Goal: Navigation & Orientation: Find specific page/section

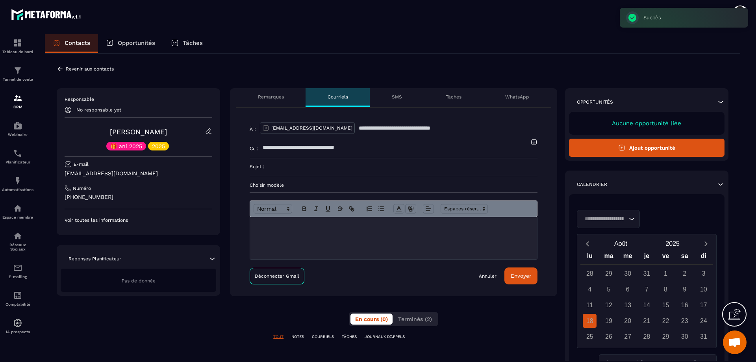
scroll to position [2225, 0]
click at [259, 98] on p "Remarques" at bounding box center [271, 97] width 26 height 6
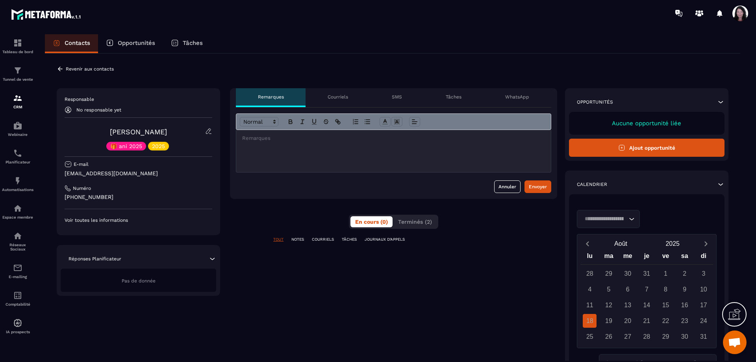
click at [80, 220] on p "Voir toutes les informations" at bounding box center [139, 220] width 148 height 6
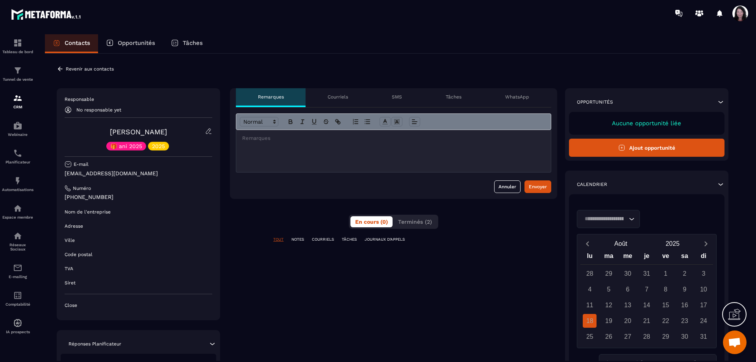
click at [448, 319] on div "**********" at bounding box center [393, 243] width 327 height 311
click at [20, 272] on img at bounding box center [17, 267] width 9 height 9
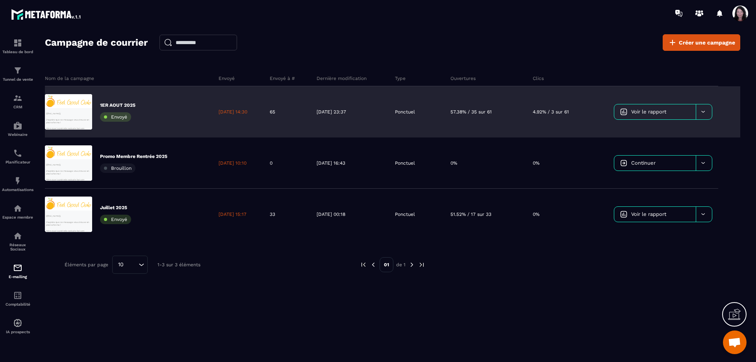
click at [646, 107] on link "Voir le rapport" at bounding box center [654, 111] width 81 height 15
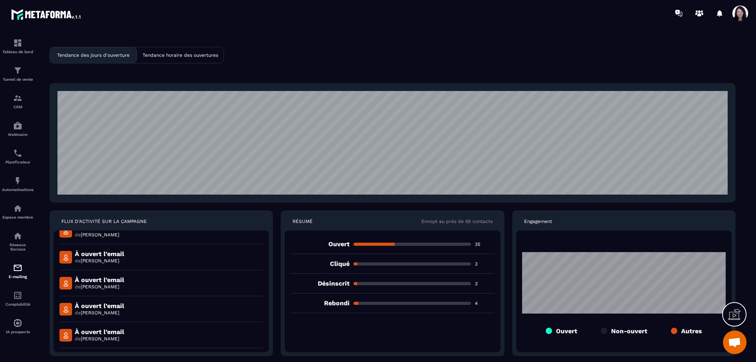
scroll to position [769, 0]
click at [207, 52] on div "Tendance horaire des ouvertures" at bounding box center [180, 55] width 87 height 16
click at [101, 53] on p "Tendance des jours d'ouverture" at bounding box center [93, 55] width 72 height 6
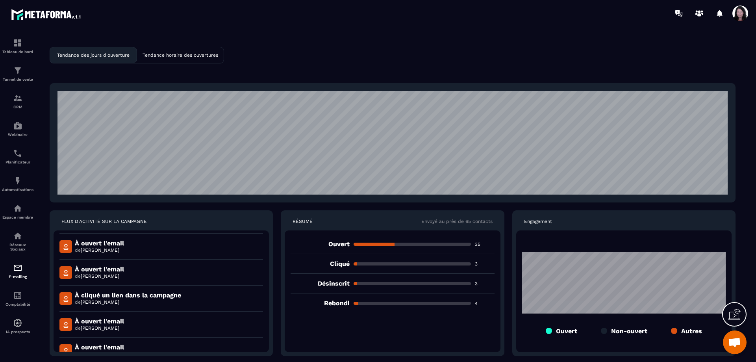
scroll to position [472, 0]
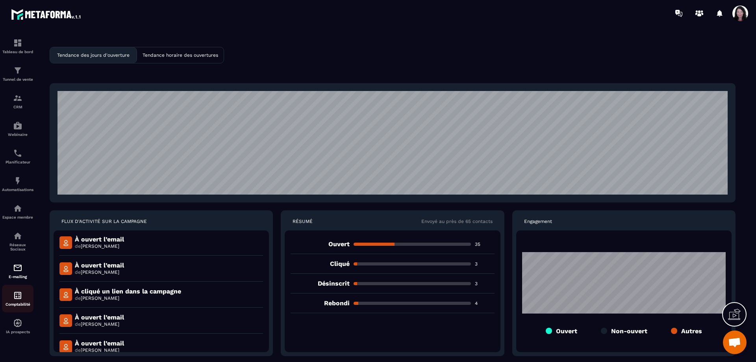
click at [20, 300] on img at bounding box center [17, 294] width 9 height 9
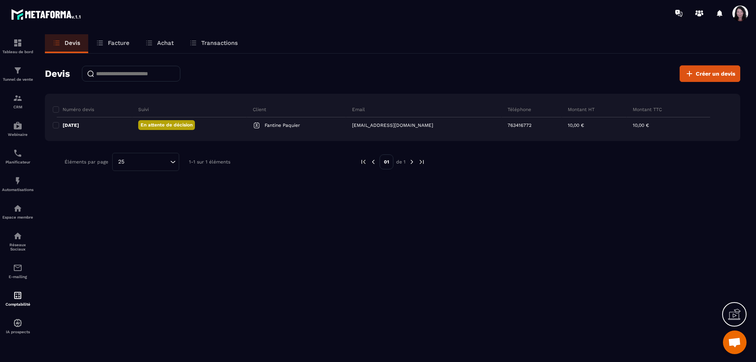
click at [124, 41] on p "Facture" at bounding box center [119, 42] width 22 height 7
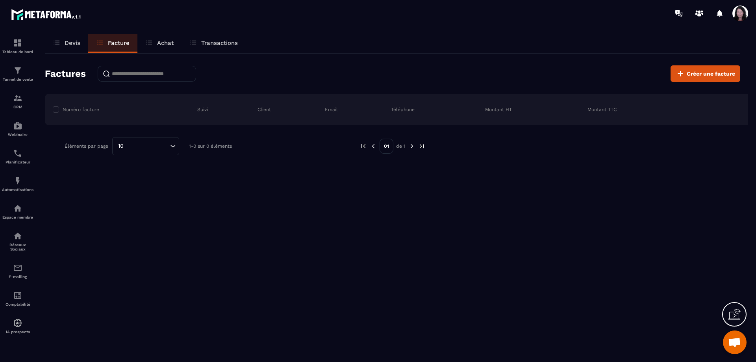
click at [169, 42] on p "Achat" at bounding box center [165, 42] width 17 height 7
click at [20, 44] on img at bounding box center [17, 42] width 9 height 9
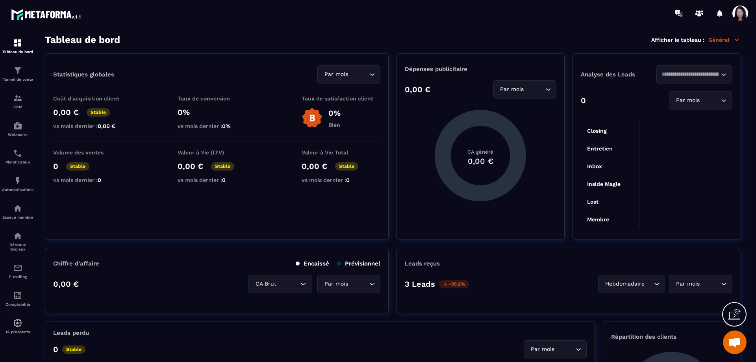
click at [735, 41] on icon at bounding box center [736, 39] width 7 height 7
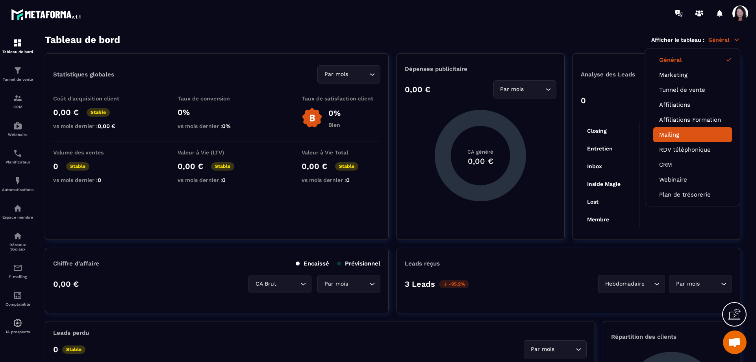
click at [680, 133] on link "Mailing" at bounding box center [692, 134] width 67 height 7
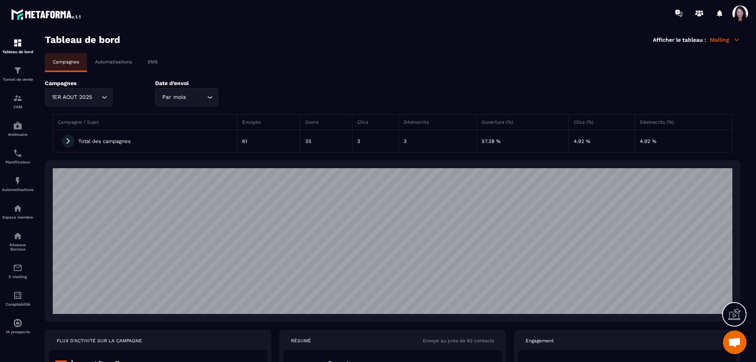
click at [739, 40] on icon at bounding box center [736, 39] width 7 height 7
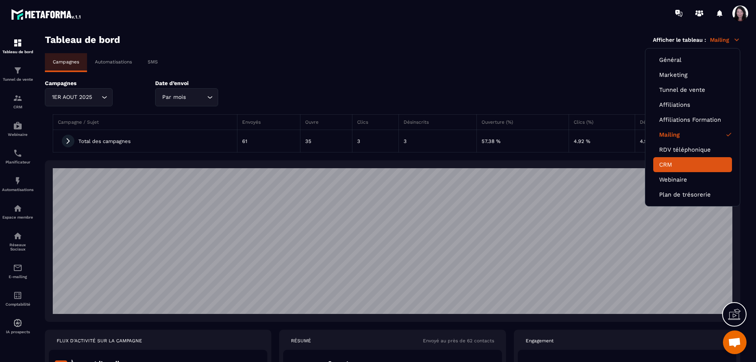
click at [671, 164] on link "CRM" at bounding box center [692, 164] width 67 height 7
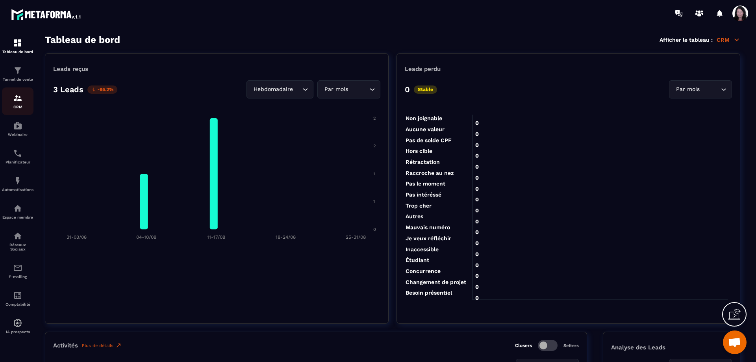
click at [17, 103] on img at bounding box center [17, 97] width 9 height 9
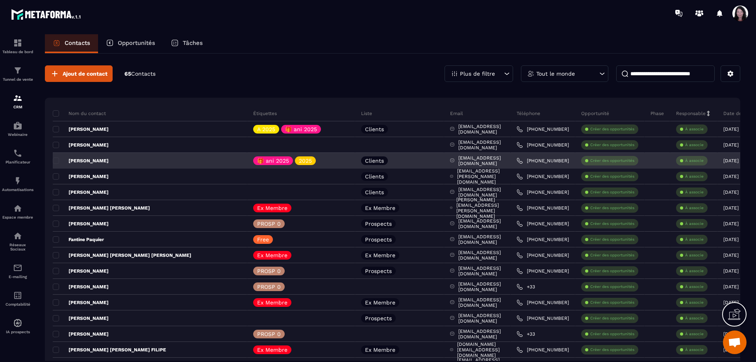
click at [99, 161] on p "[PERSON_NAME]" at bounding box center [81, 160] width 56 height 6
